Goal: Task Accomplishment & Management: Manage account settings

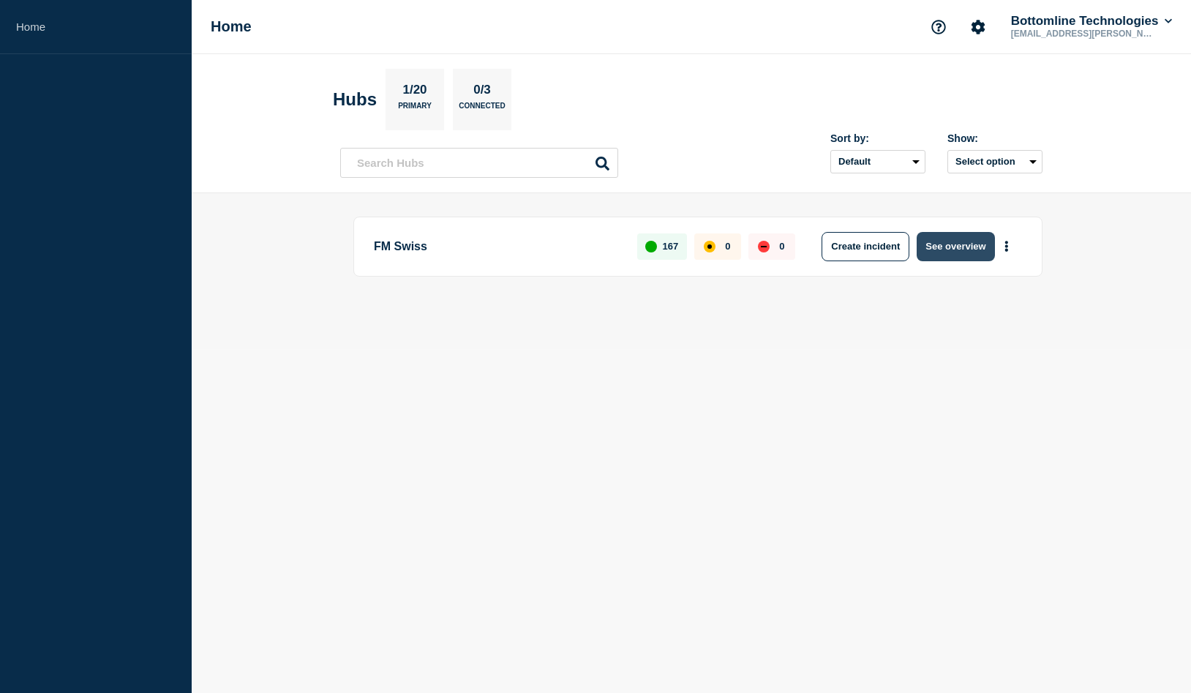
click at [962, 244] on button "See overview" at bounding box center [955, 246] width 78 height 29
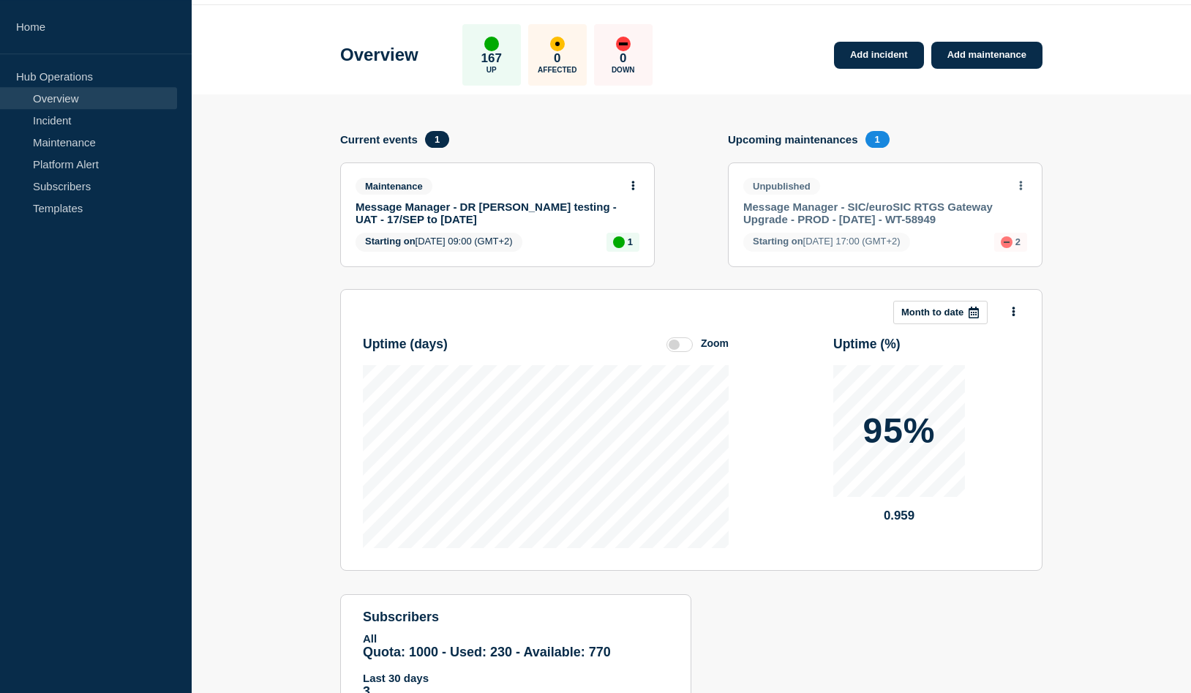
scroll to position [79, 0]
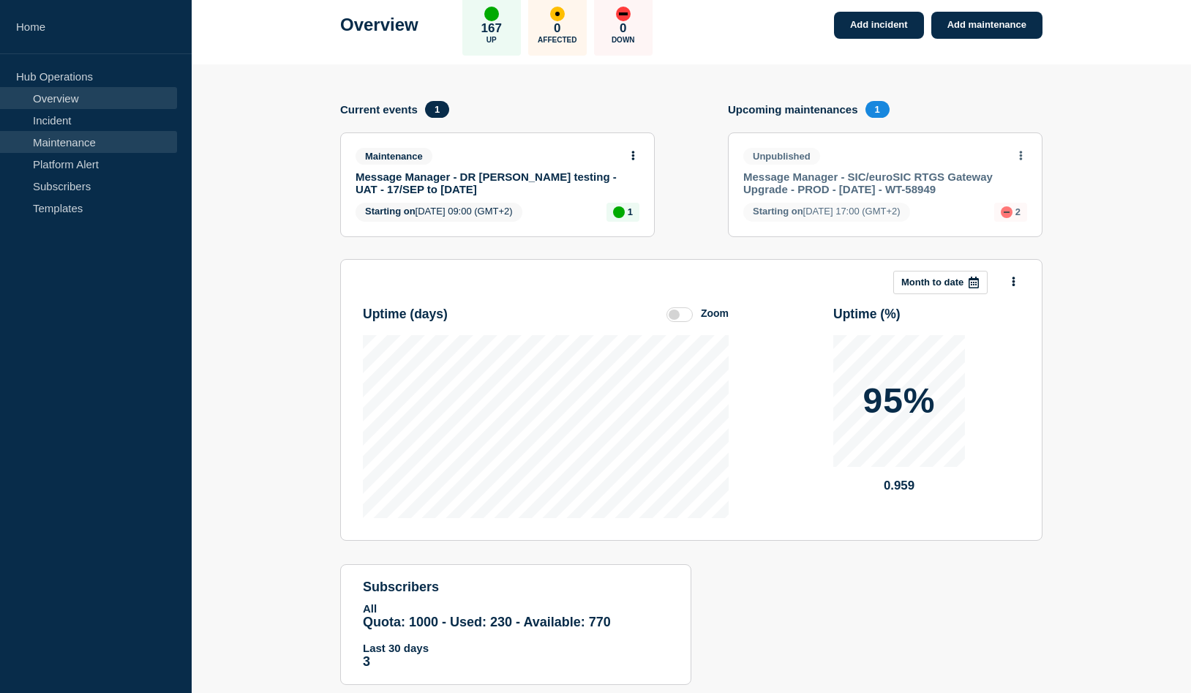
click at [80, 135] on link "Maintenance" at bounding box center [88, 142] width 177 height 22
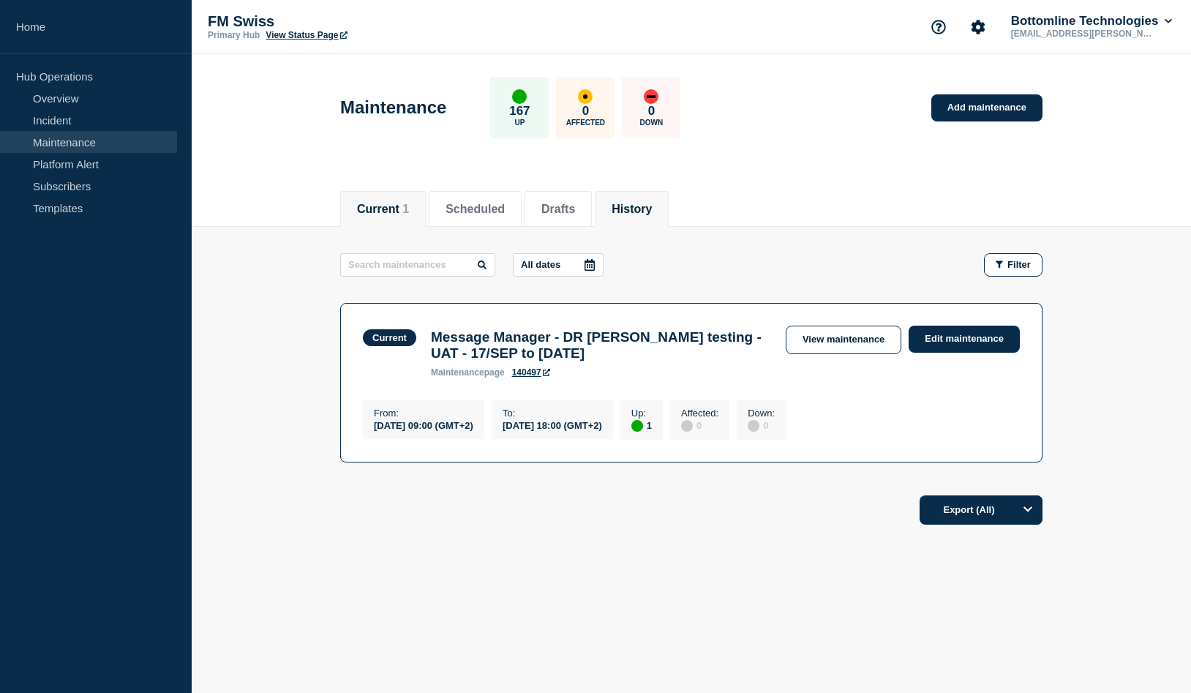
click at [652, 208] on button "History" at bounding box center [631, 209] width 40 height 13
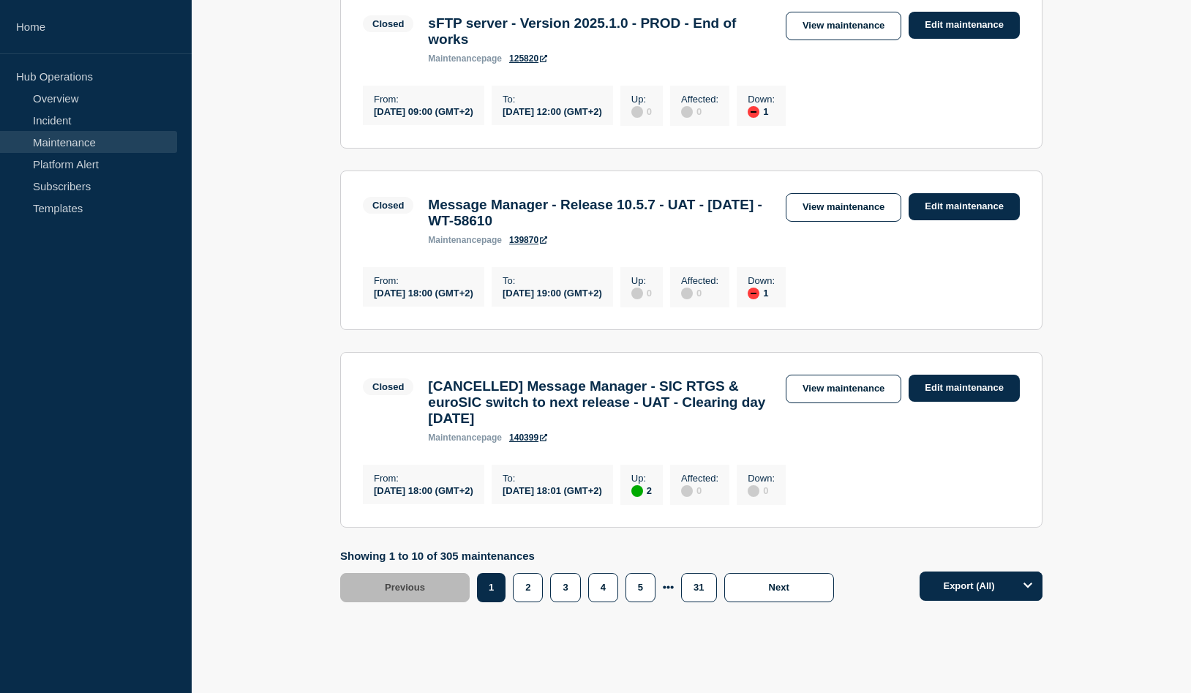
scroll to position [1580, 0]
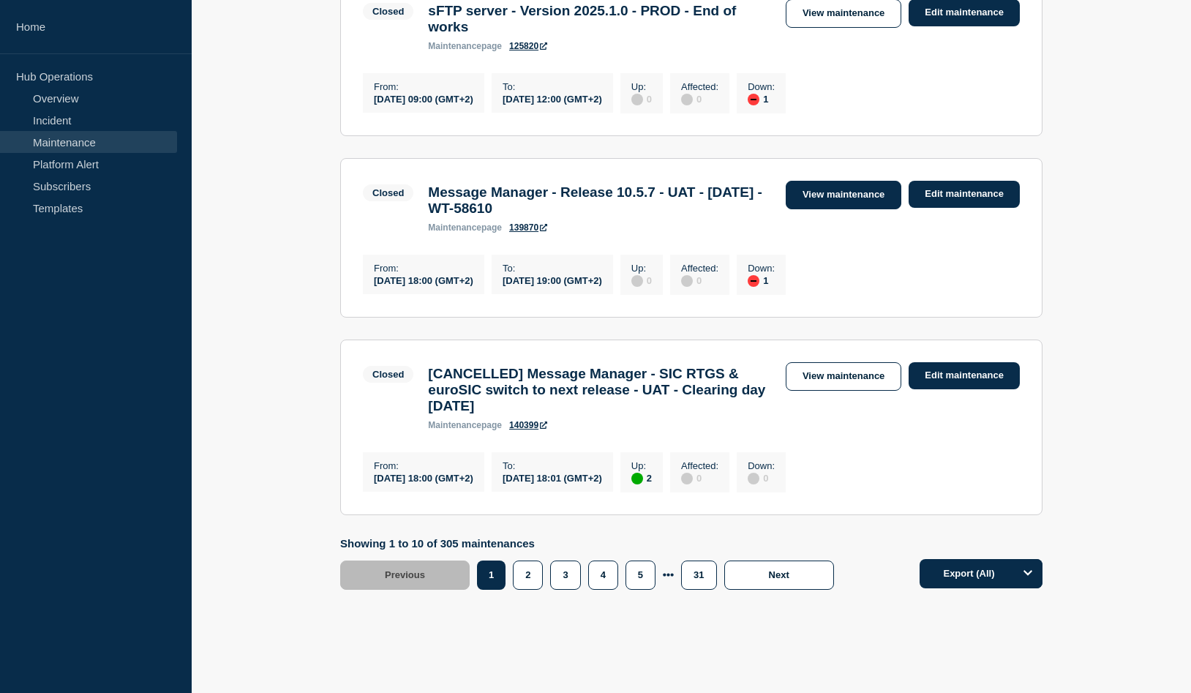
click at [848, 209] on link "View maintenance" at bounding box center [844, 195] width 116 height 29
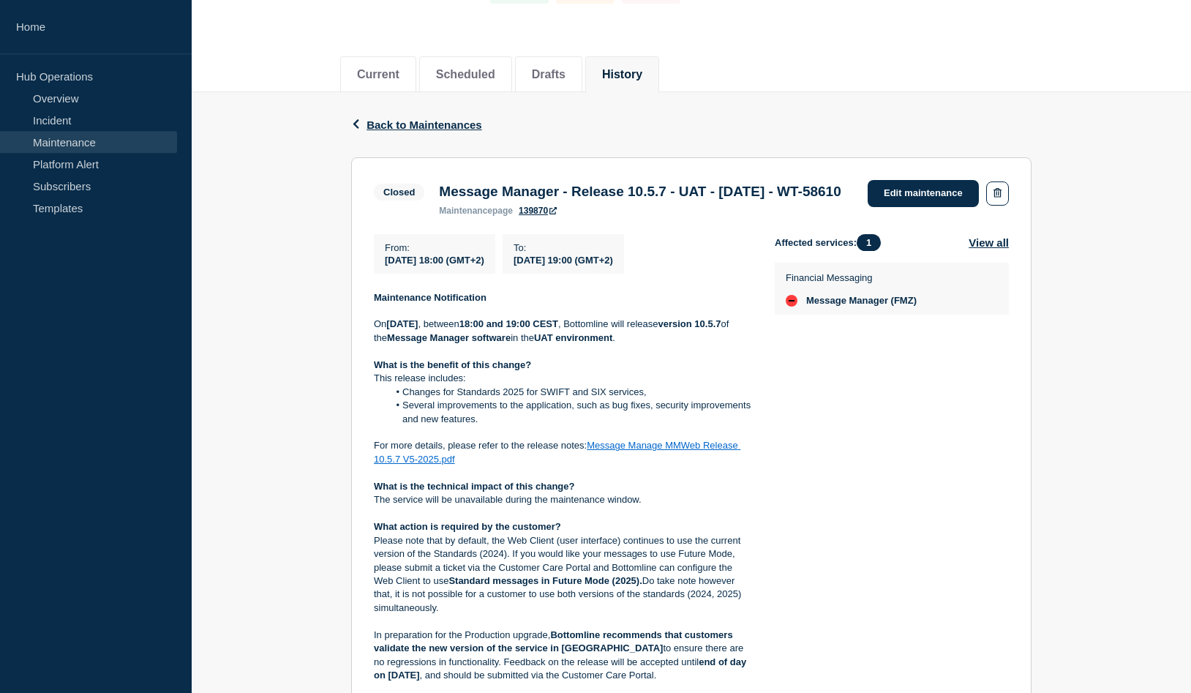
scroll to position [79, 0]
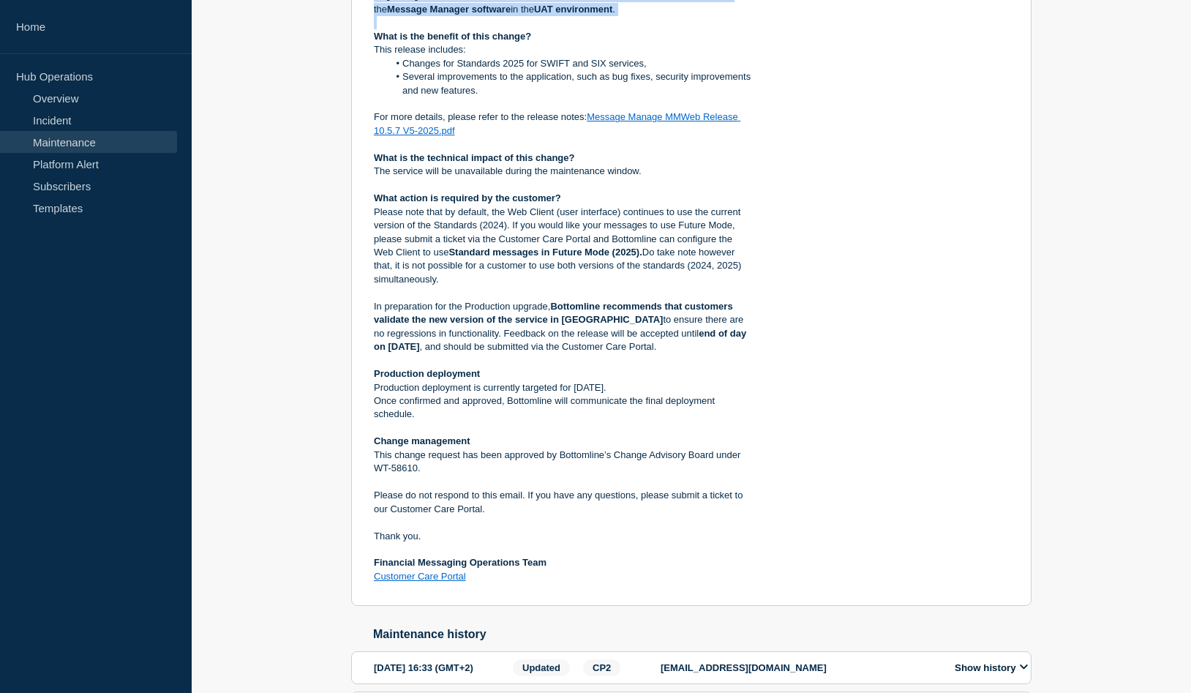
scroll to position [553, 0]
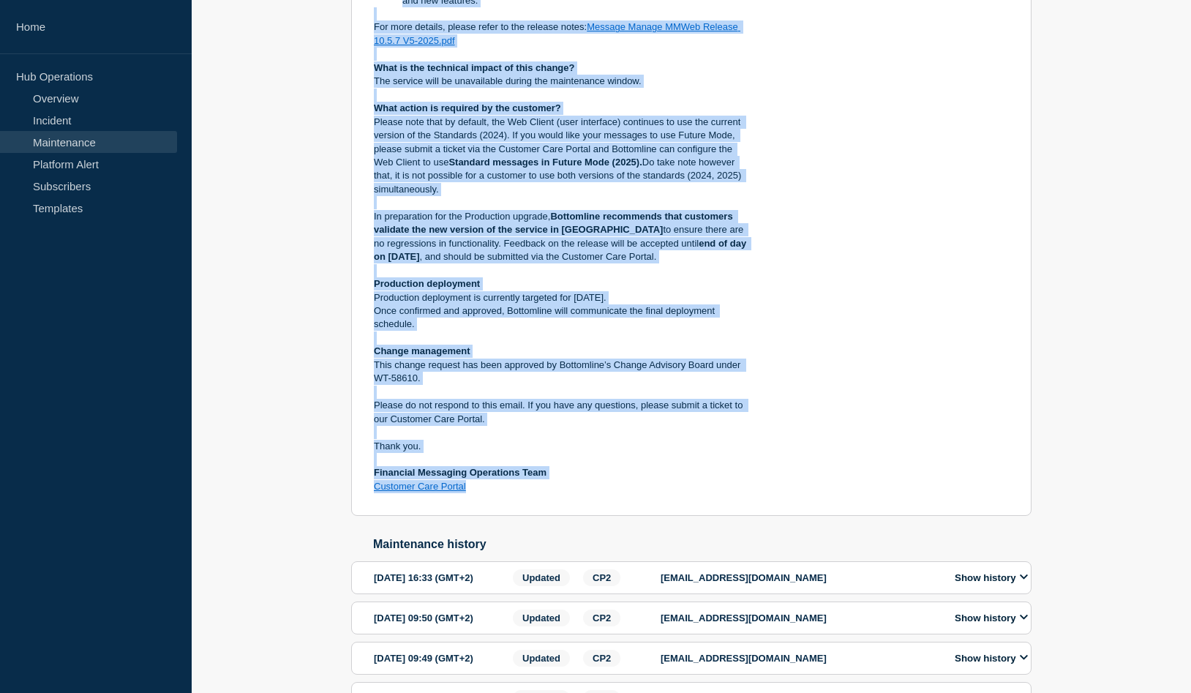
drag, startPoint x: 440, startPoint y: 247, endPoint x: 607, endPoint y: 515, distance: 315.8
click at [607, 515] on section "Closed Message Manager - Release 10.5.7 - UAT - [DATE] - WT-58610 maintenance p…" at bounding box center [691, 128] width 680 height 778
copy section "Lore ipsumdolors Amet : 5471-08-85 88:68 (CON+2) Ad : 3038-09-37 03:22 (ELI+9) …"
click at [78, 191] on link "Subscribers" at bounding box center [88, 186] width 177 height 22
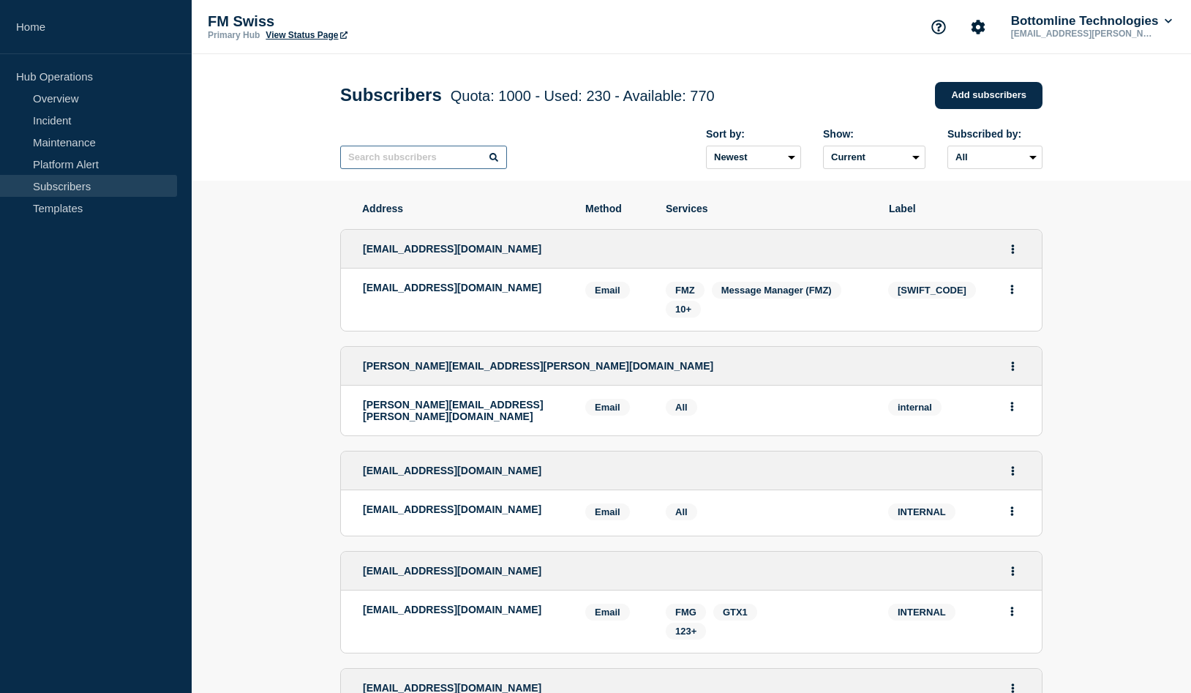
click at [421, 157] on input "text" at bounding box center [423, 157] width 167 height 23
type input "b"
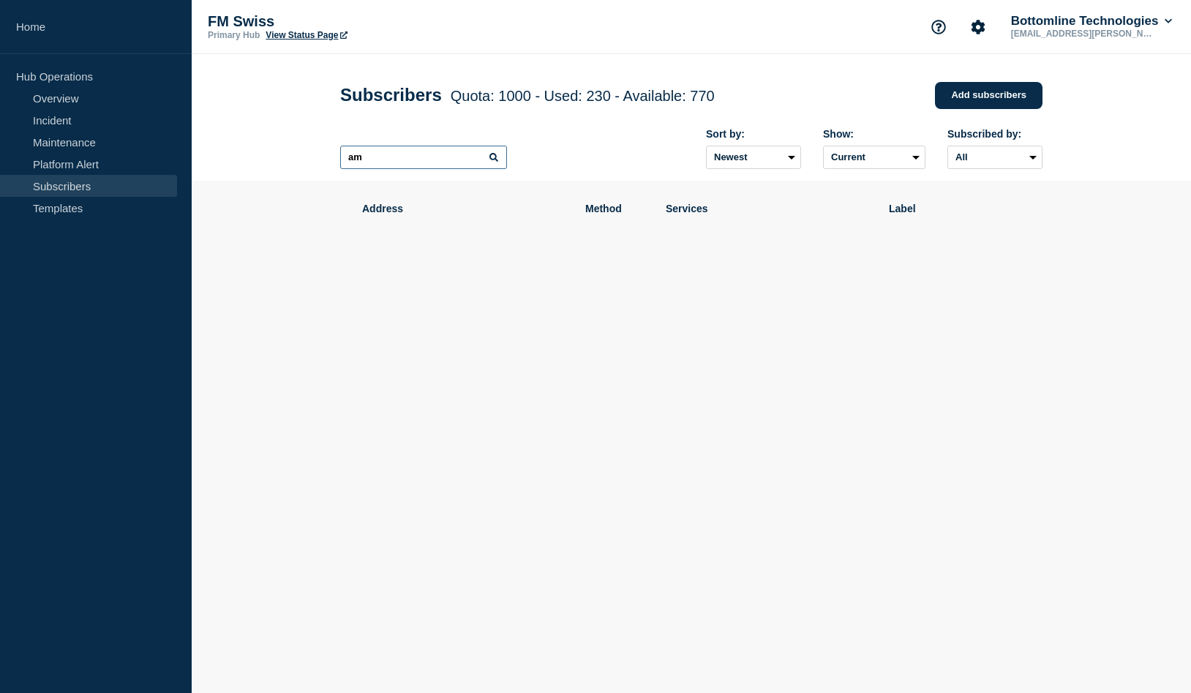
type input "a"
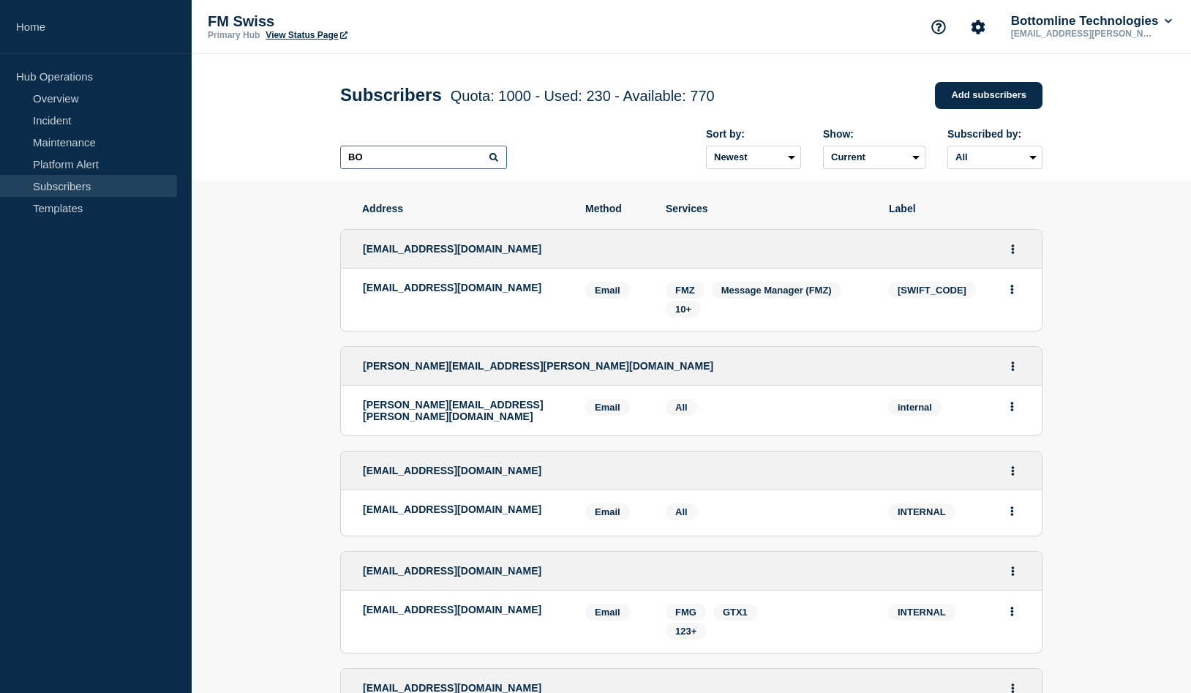
type input "B"
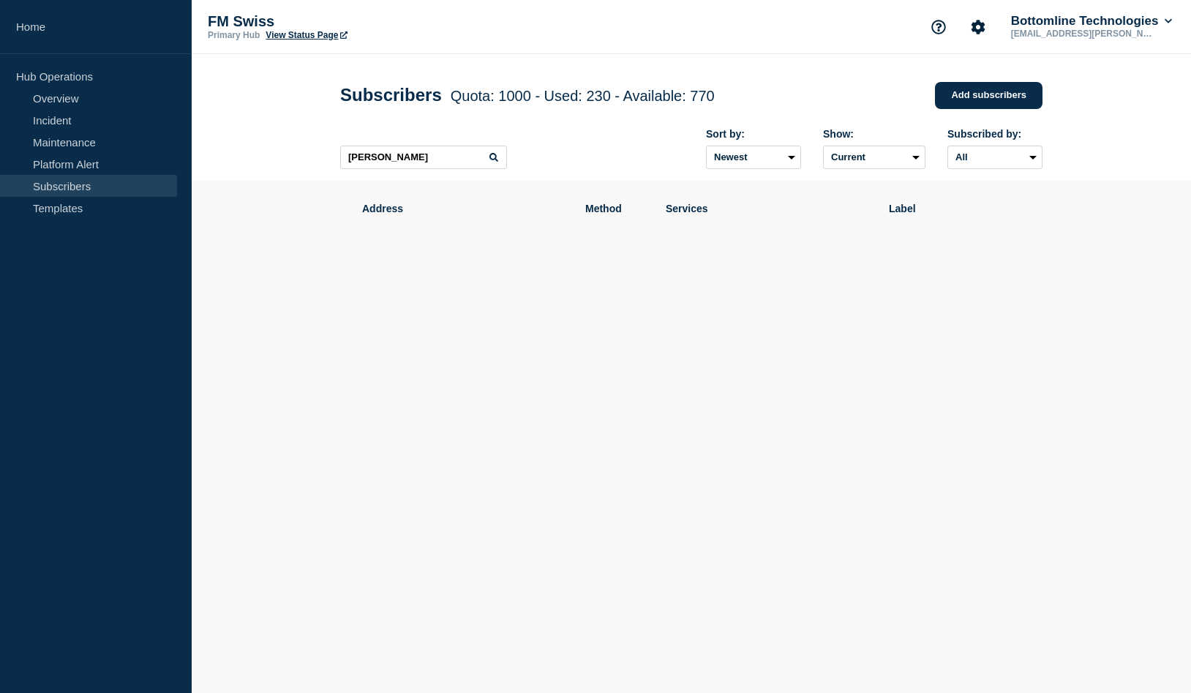
click at [492, 162] on icon at bounding box center [493, 157] width 9 height 9
click at [364, 163] on input "[PERSON_NAME]" at bounding box center [423, 157] width 167 height 23
type input "bofa"
